Goal: Information Seeking & Learning: Learn about a topic

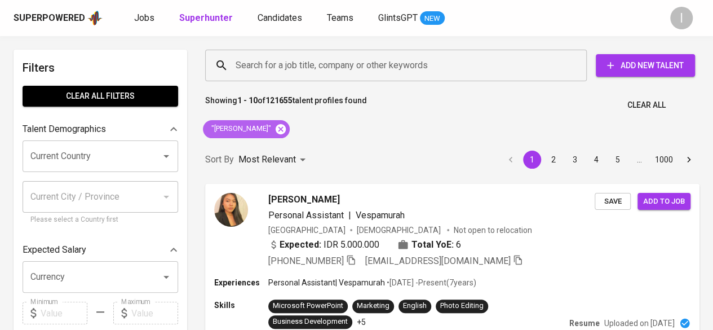
click at [278, 126] on icon at bounding box center [280, 128] width 10 height 10
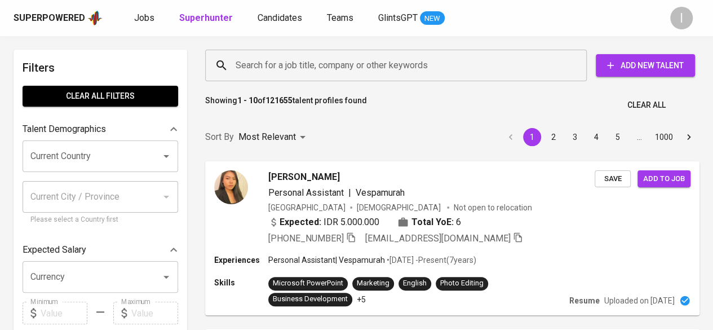
click at [318, 61] on input "Search for a job title, company or other keywords" at bounding box center [399, 65] width 332 height 21
click at [304, 60] on input "Search for a job title, company or other keywords" at bounding box center [399, 65] width 332 height 21
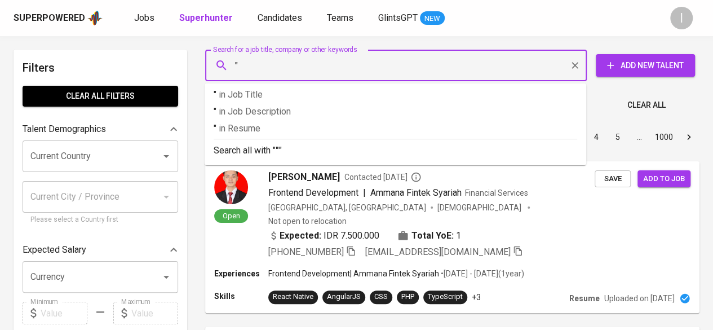
paste input "Ade [PERSON_NAME]"
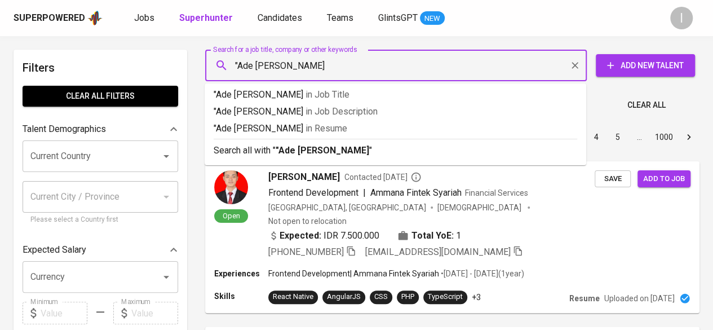
type input ""Ade [PERSON_NAME]""
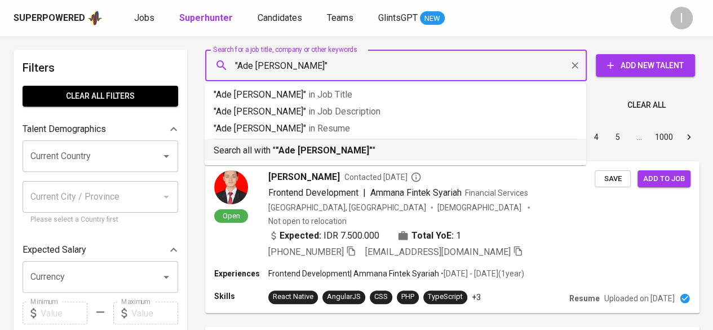
click at [313, 147] on b ""Ade [PERSON_NAME]"" at bounding box center [323, 150] width 97 height 11
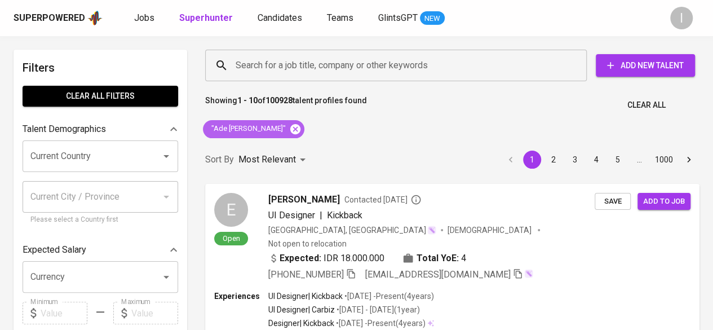
click at [289, 127] on icon at bounding box center [295, 129] width 12 height 12
click at [255, 65] on input "Search for a job title, company or other keywords" at bounding box center [399, 65] width 332 height 21
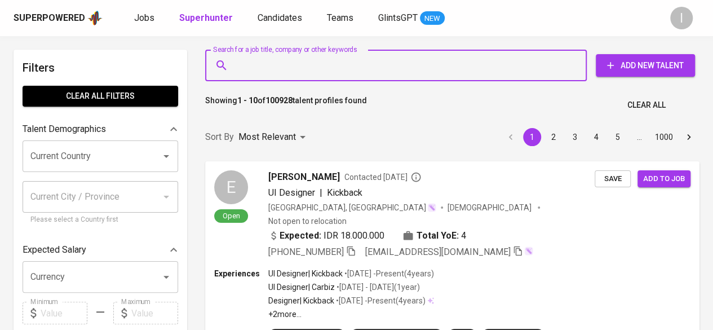
paste input "[EMAIL_ADDRESS][DOMAIN_NAME]"
type input "[EMAIL_ADDRESS][DOMAIN_NAME]"
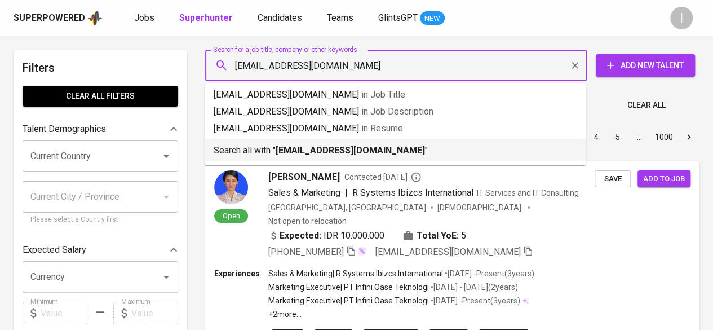
click at [275, 148] on p "Search all with " [EMAIL_ADDRESS][DOMAIN_NAME] "" at bounding box center [395, 151] width 363 height 14
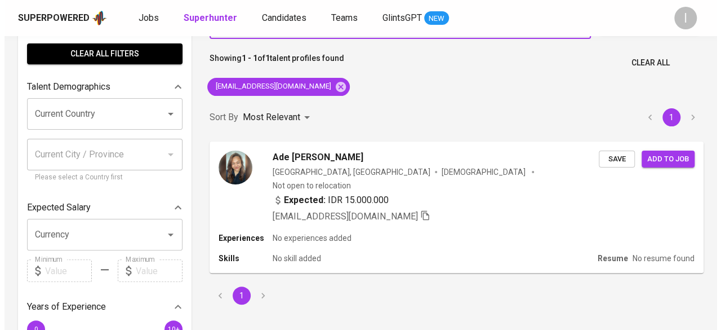
scroll to position [48, 0]
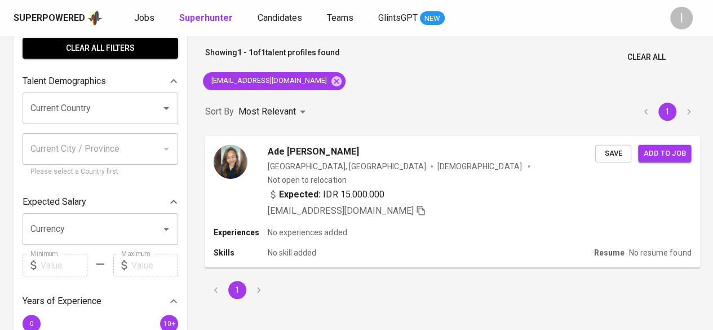
click at [437, 204] on div "[EMAIL_ADDRESS][DOMAIN_NAME]" at bounding box center [431, 211] width 327 height 14
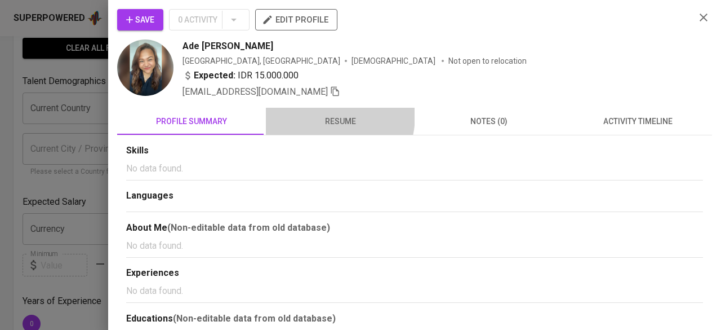
click at [317, 114] on span "resume" at bounding box center [340, 121] width 135 height 14
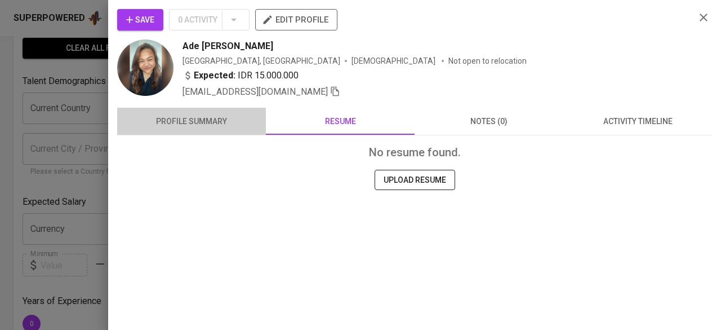
click at [222, 122] on span "profile summary" at bounding box center [191, 121] width 135 height 14
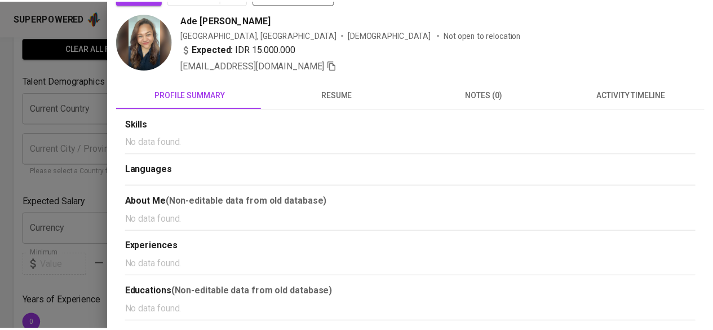
scroll to position [0, 0]
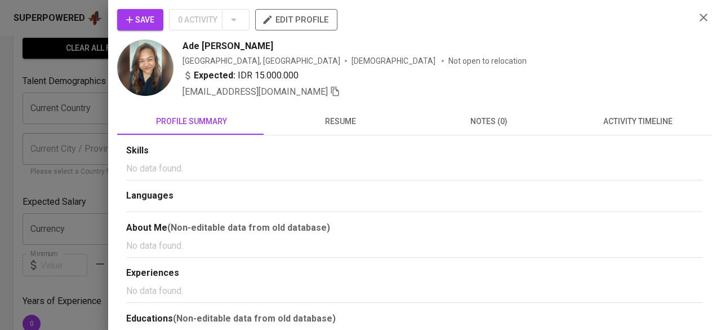
click at [697, 15] on icon "button" at bounding box center [704, 18] width 14 height 14
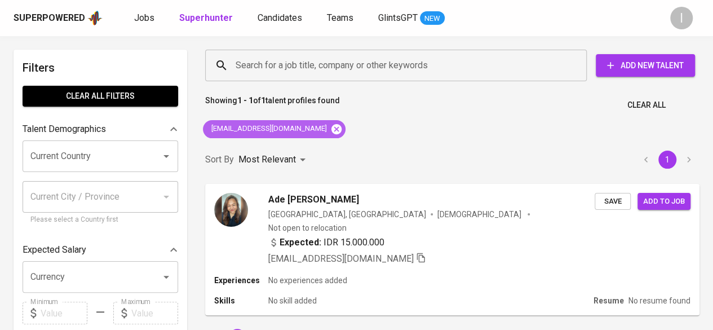
click at [330, 130] on icon at bounding box center [336, 129] width 12 height 12
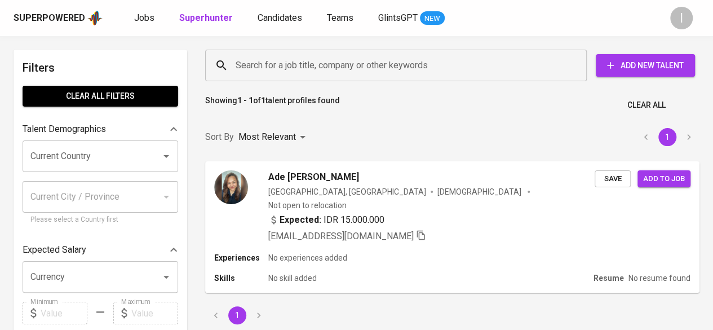
click at [293, 73] on input "Search for a job title, company or other keywords" at bounding box center [399, 65] width 332 height 21
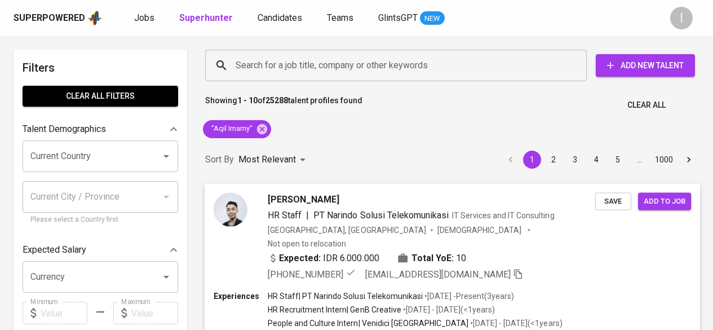
scroll to position [25, 0]
